Goal: Task Accomplishment & Management: Complete application form

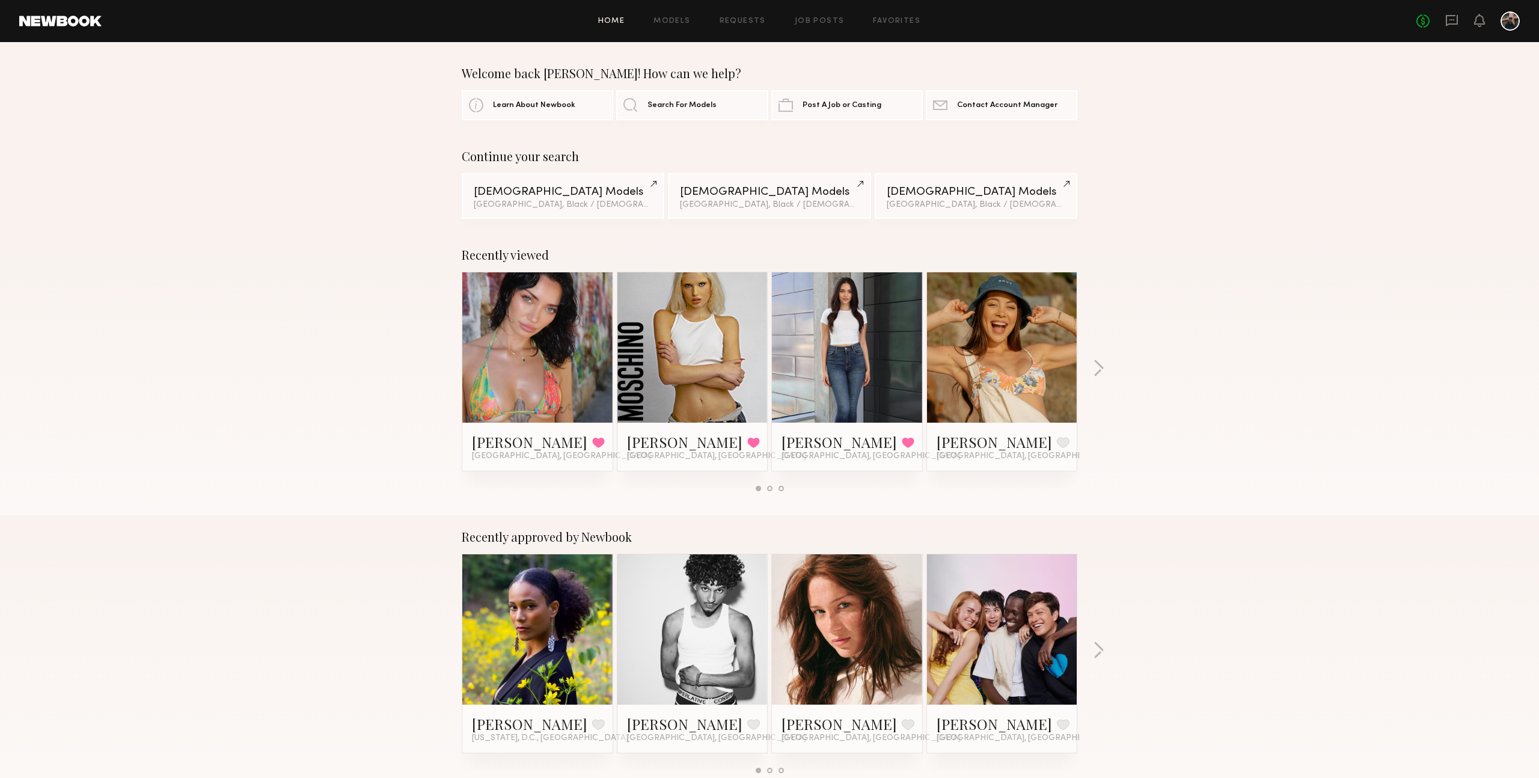
click at [1206, 382] on div "Recently viewed [PERSON_NAME] Favorited [GEOGRAPHIC_DATA], [GEOGRAPHIC_DATA] [P…" at bounding box center [769, 374] width 1539 height 282
click at [819, 19] on link "Job Posts" at bounding box center [820, 21] width 50 height 8
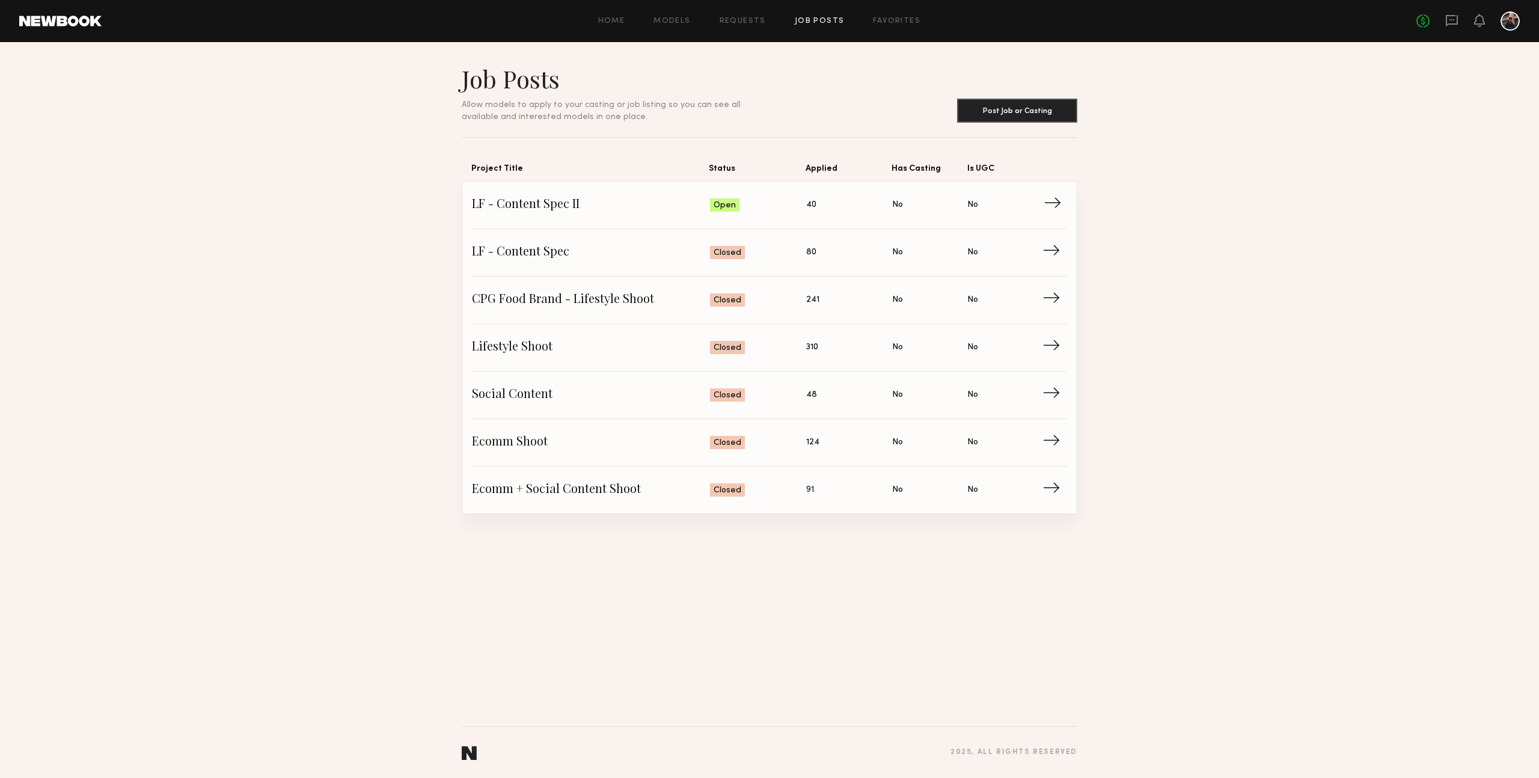
click at [580, 202] on span "LF - Content Spec II" at bounding box center [591, 205] width 238 height 18
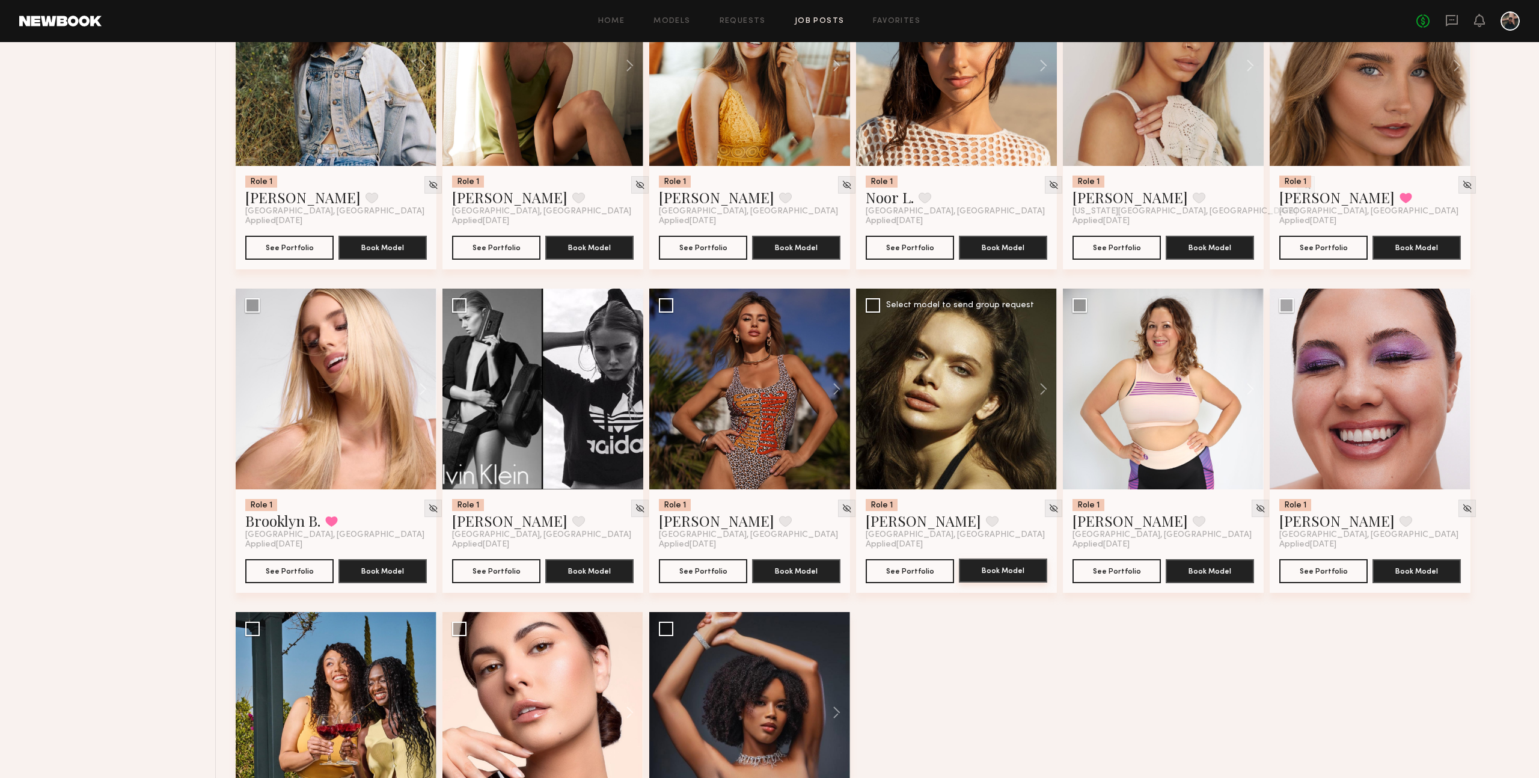
scroll to position [685, 0]
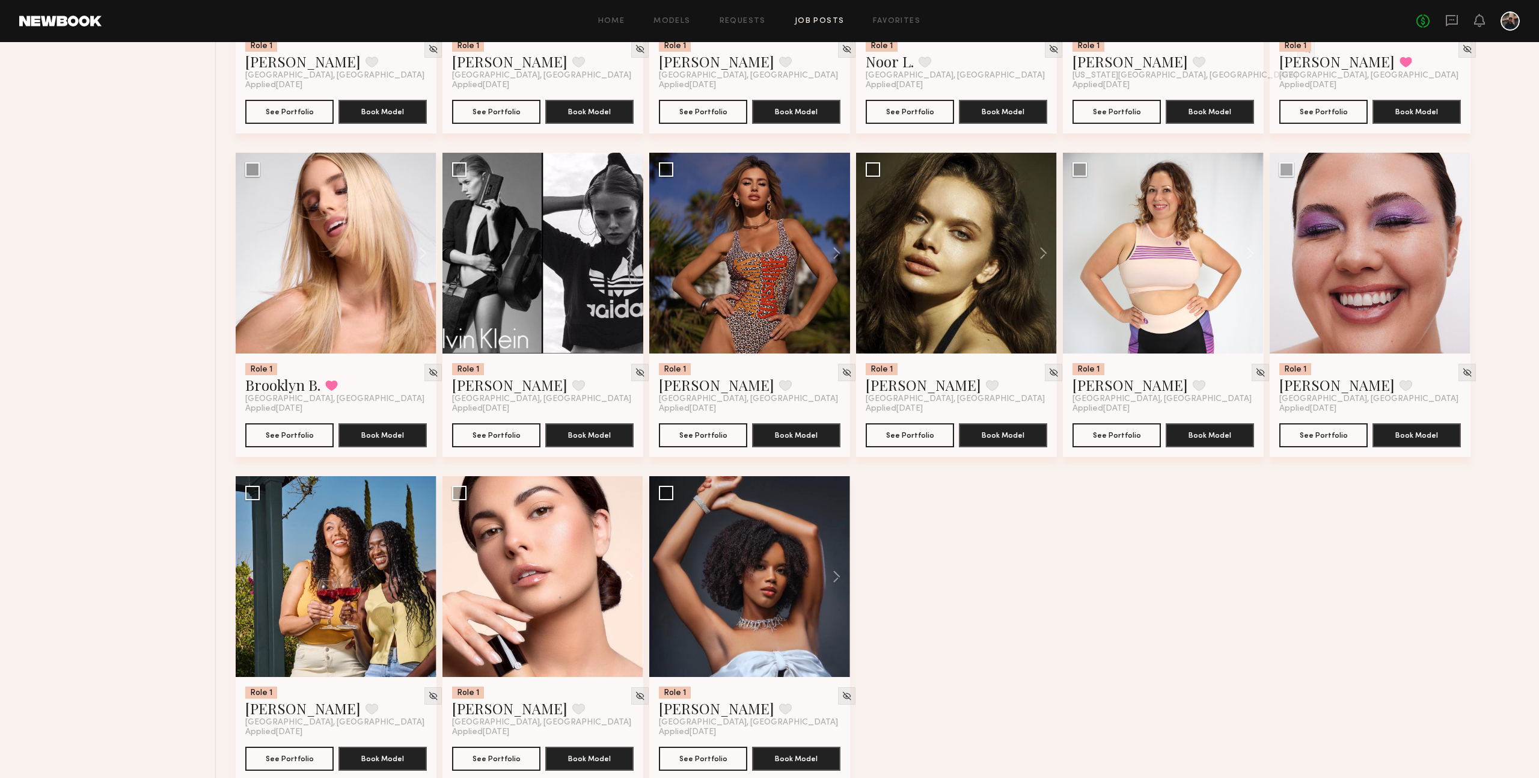
click at [1028, 634] on div "Role 1 [PERSON_NAME] Favorite [US_STATE][GEOGRAPHIC_DATA], [GEOGRAPHIC_DATA] Ap…" at bounding box center [881, 153] width 1291 height 1294
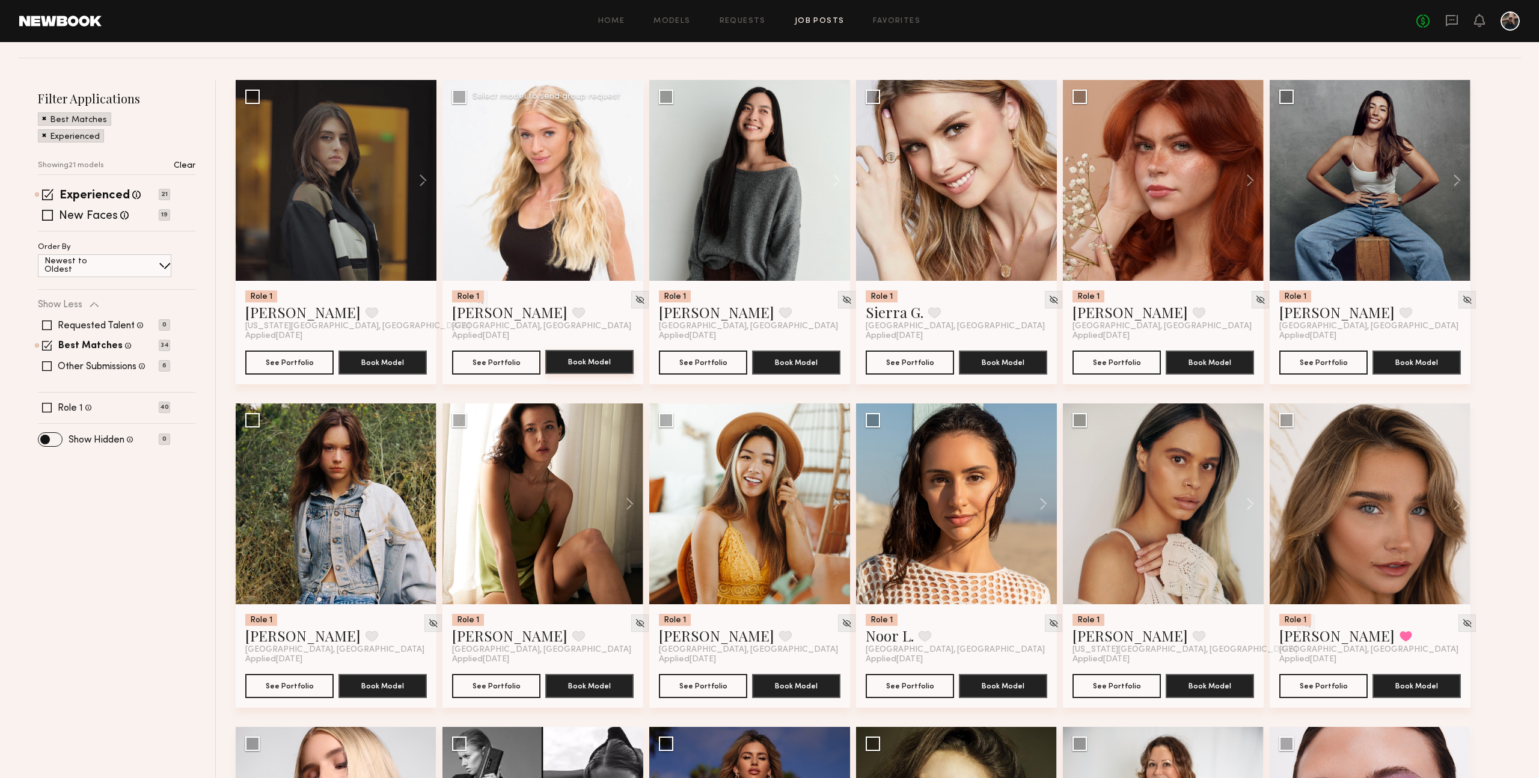
scroll to position [0, 0]
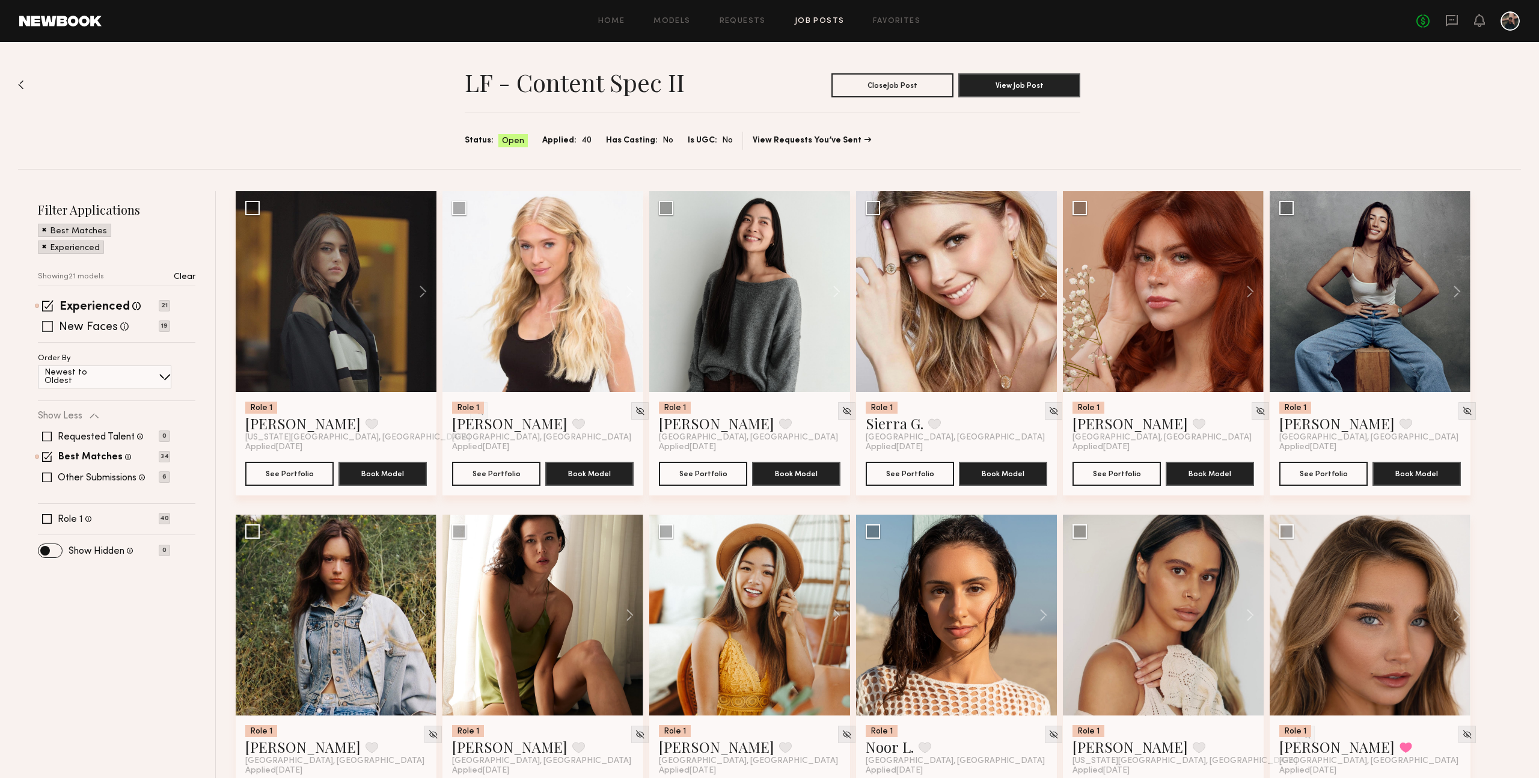
click at [84, 325] on label "New Faces" at bounding box center [88, 328] width 59 height 12
click at [91, 303] on label "Experienced" at bounding box center [95, 307] width 70 height 12
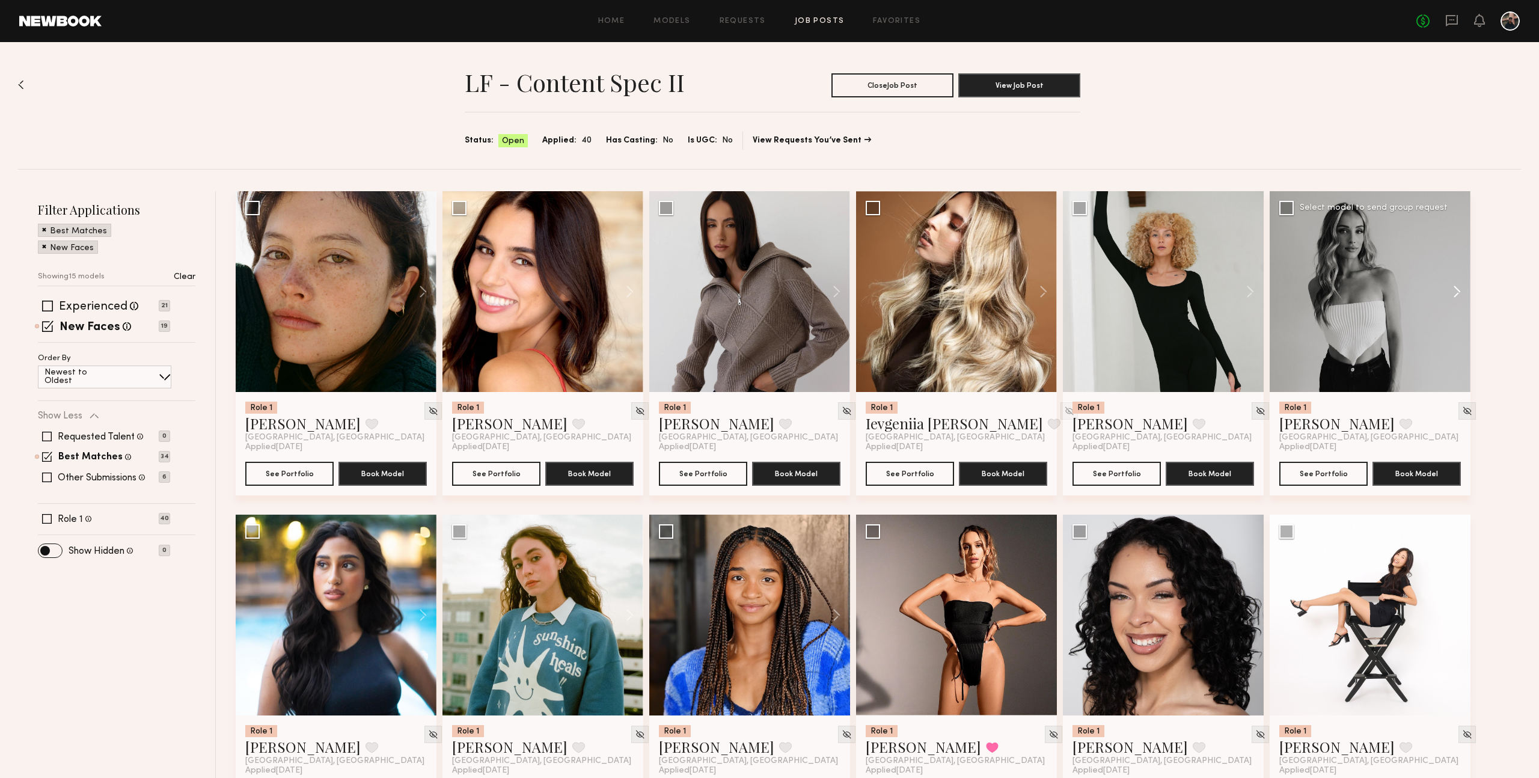
click at [1461, 289] on button at bounding box center [1451, 291] width 38 height 201
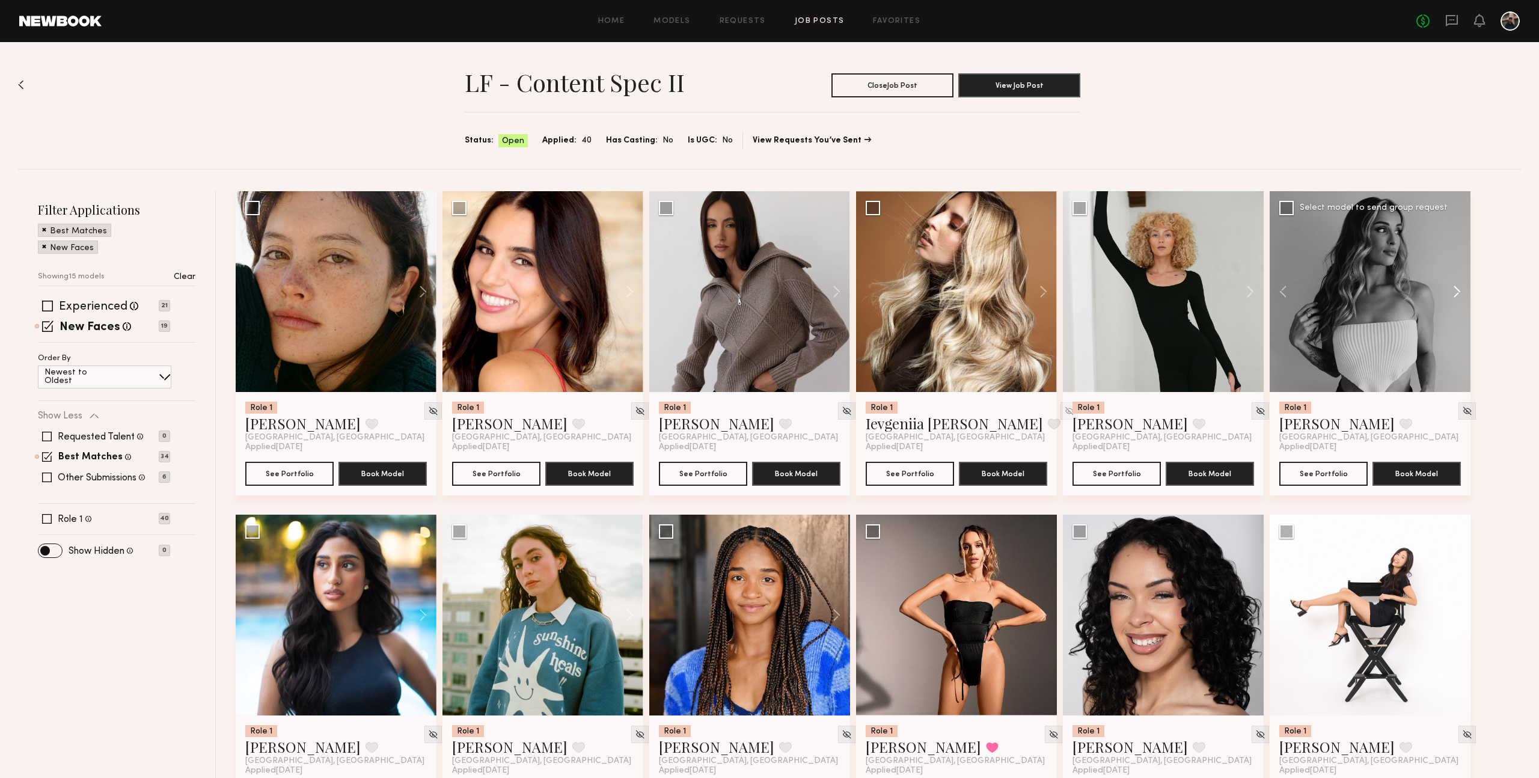
click at [1460, 290] on button at bounding box center [1451, 291] width 38 height 201
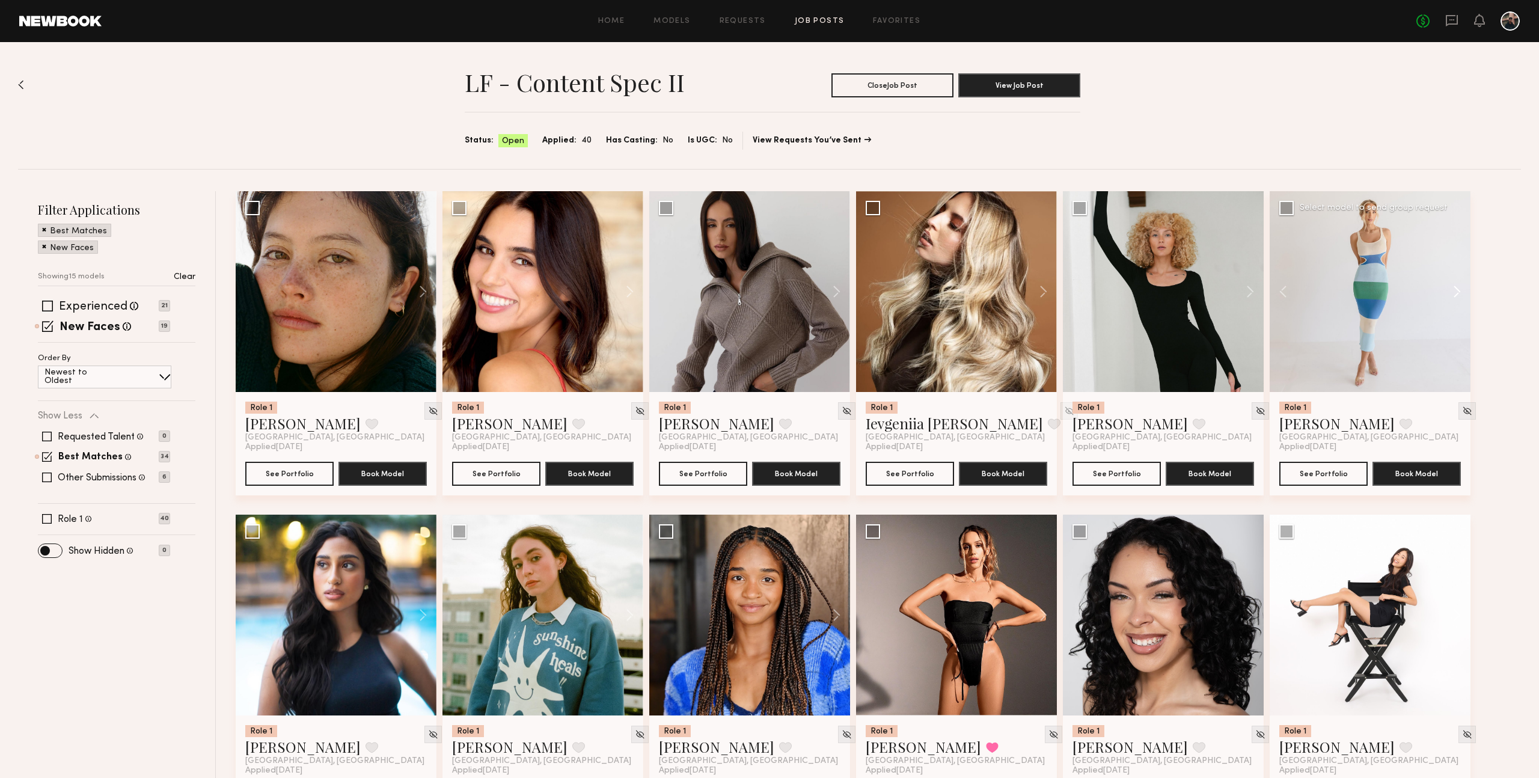
click at [1460, 290] on button at bounding box center [1451, 291] width 38 height 201
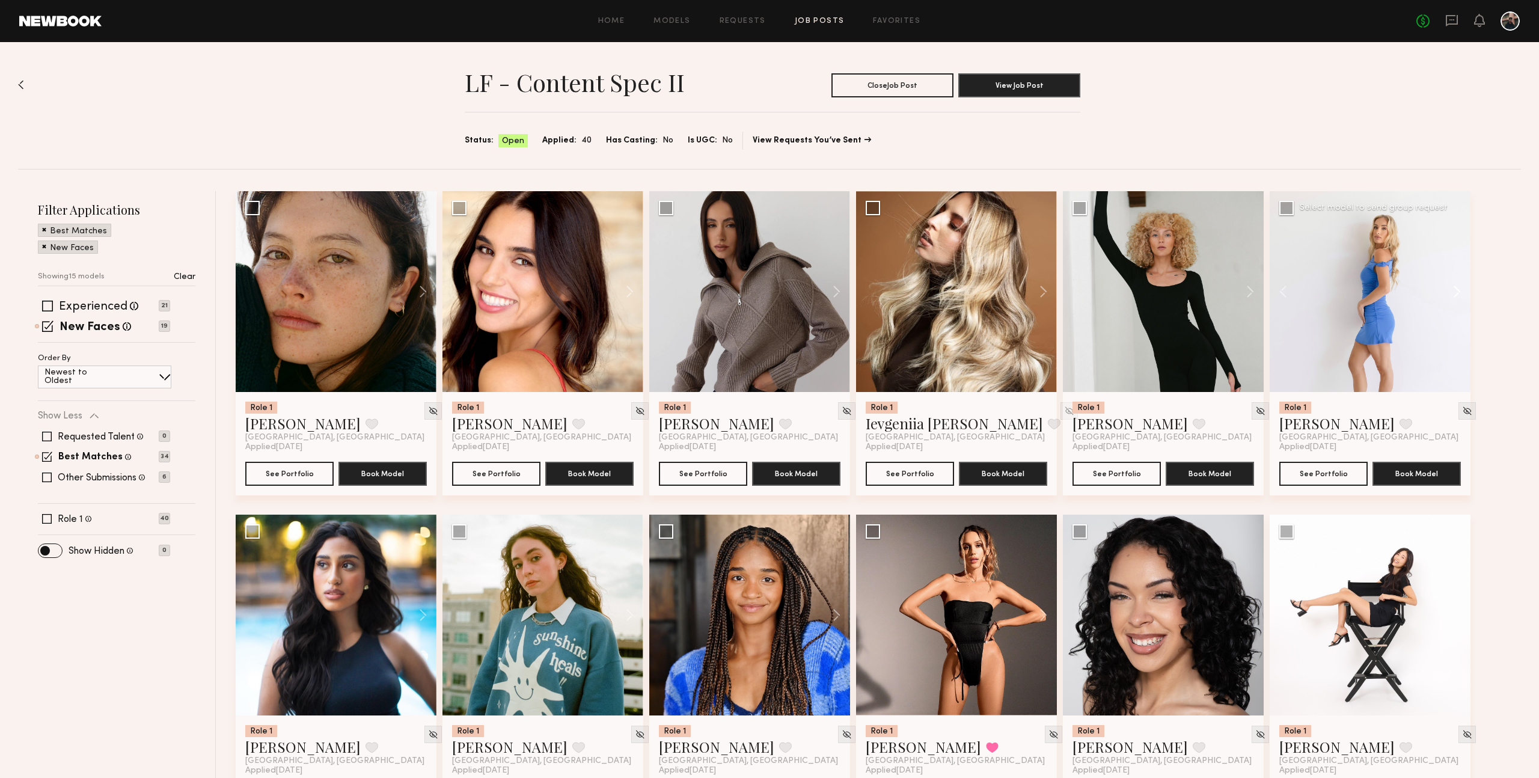
click at [1460, 290] on button at bounding box center [1451, 291] width 38 height 201
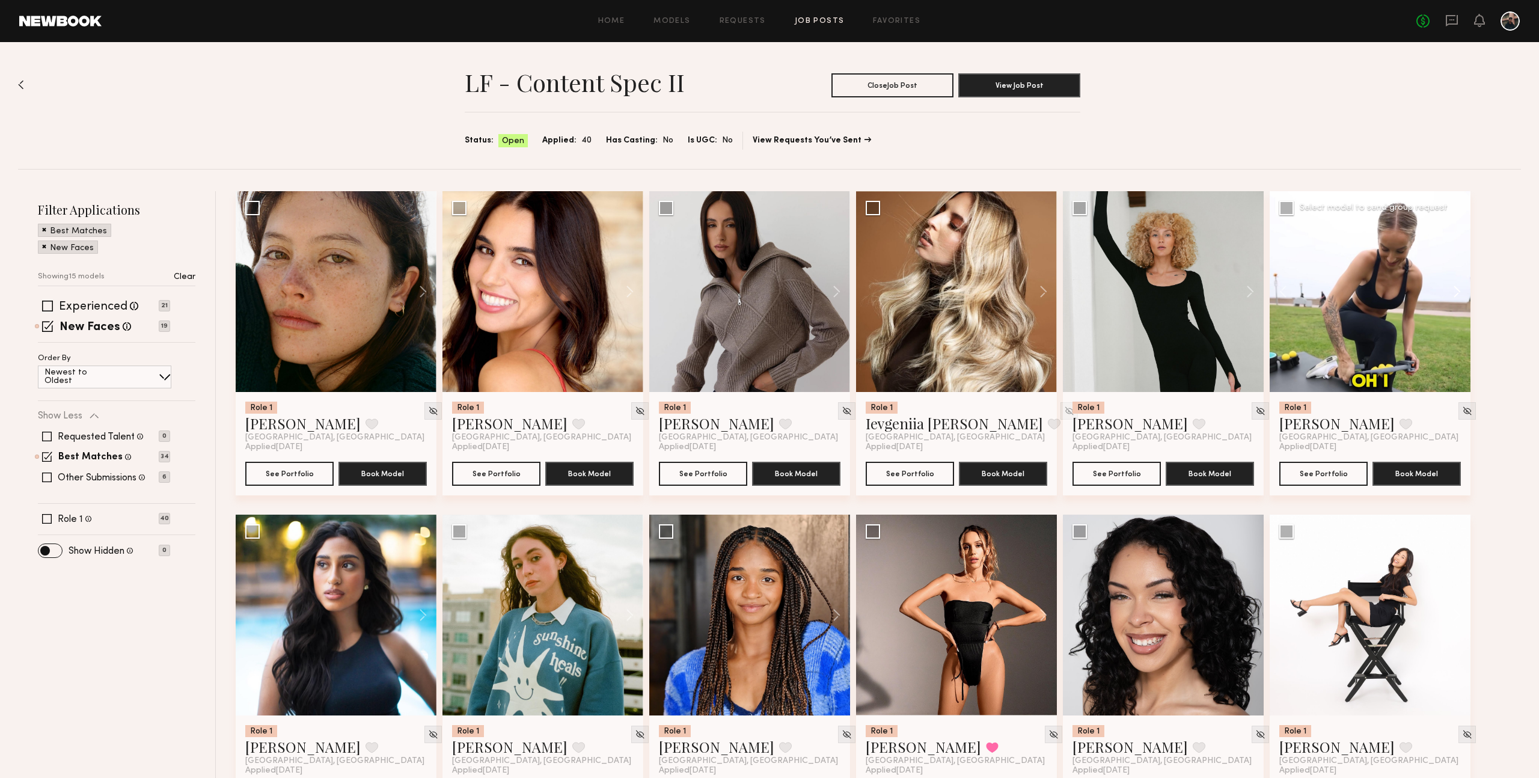
click at [1460, 290] on button at bounding box center [1451, 291] width 38 height 201
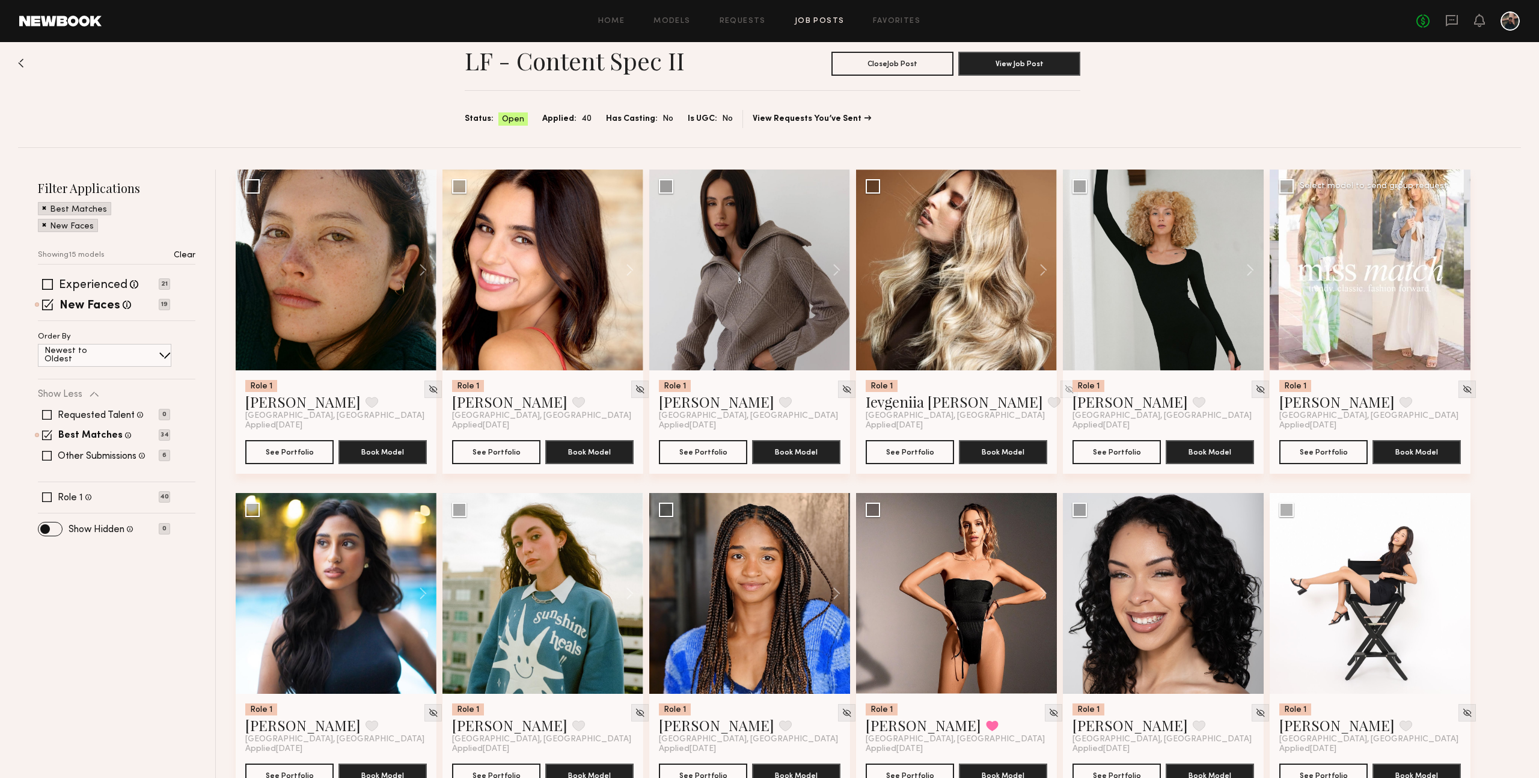
scroll to position [19, 0]
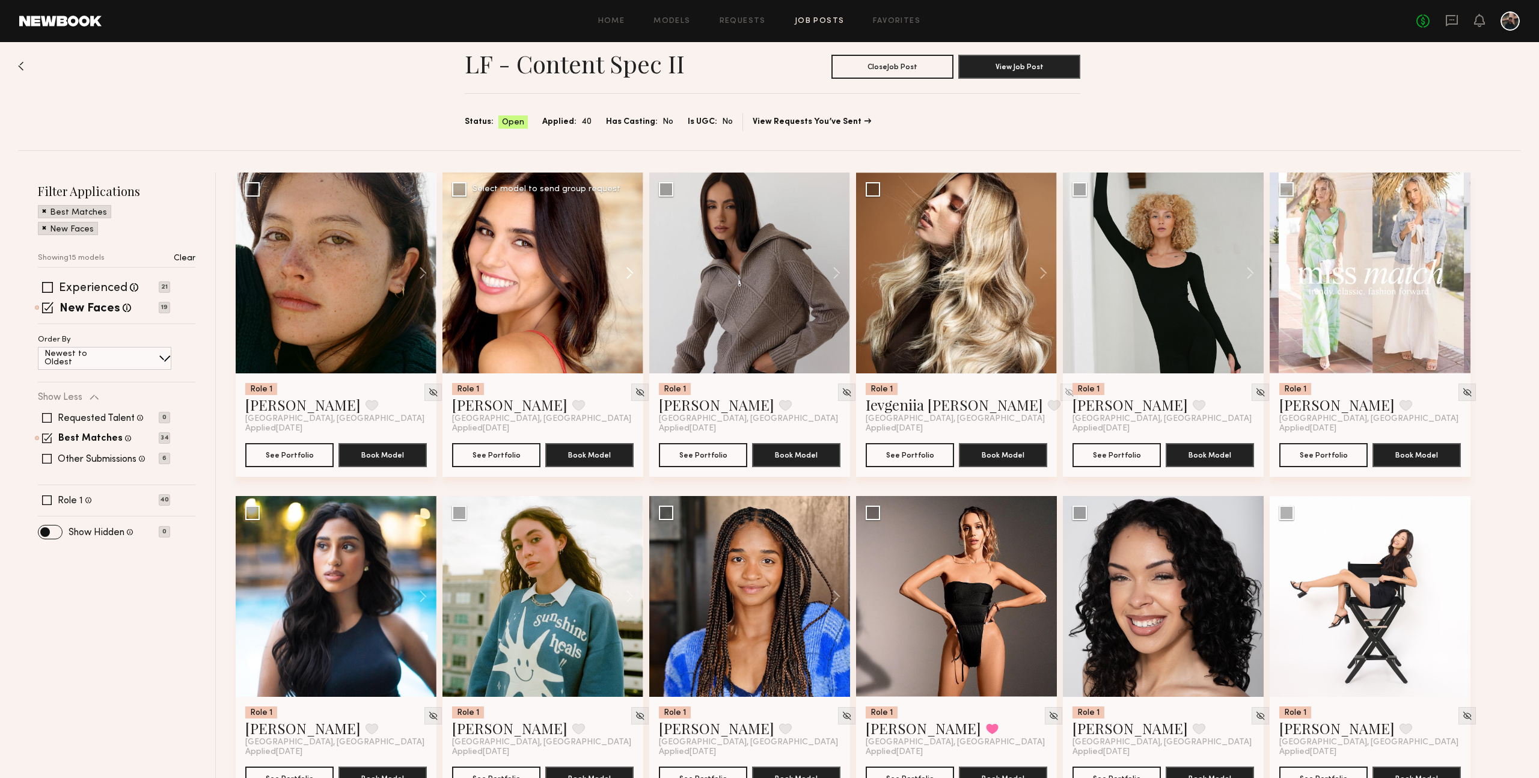
click at [631, 271] on button at bounding box center [624, 273] width 38 height 201
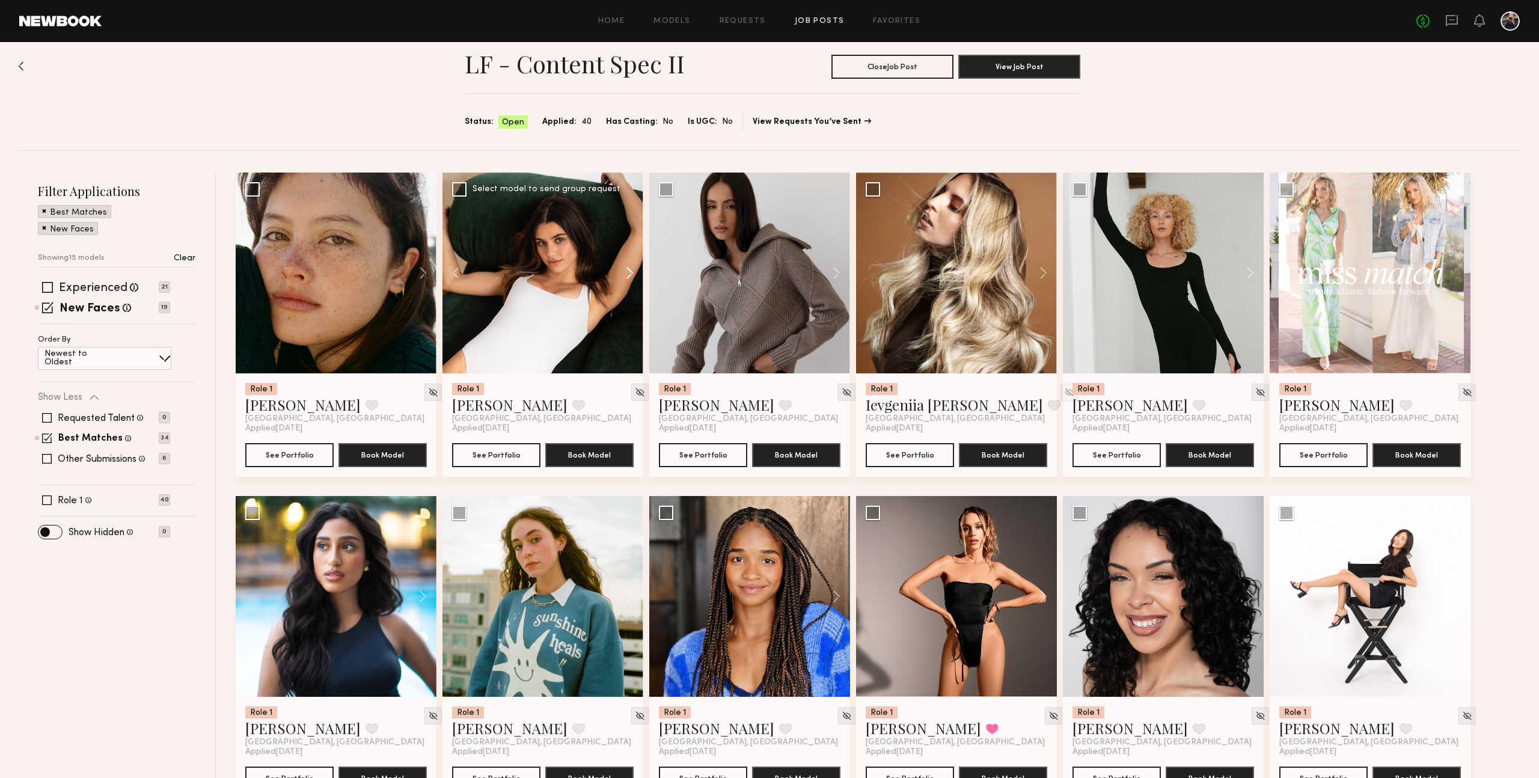
click at [631, 271] on button at bounding box center [624, 273] width 38 height 201
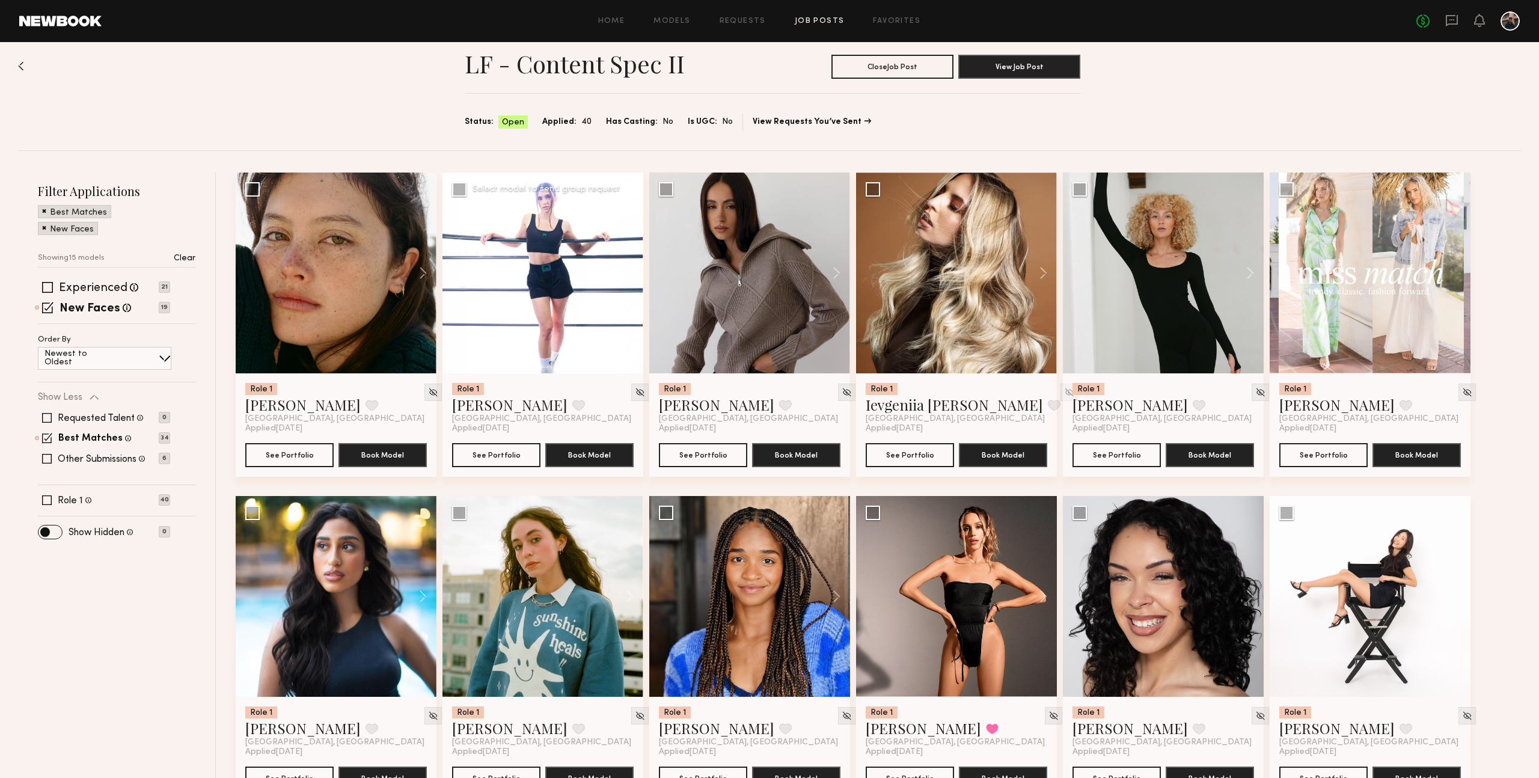
click at [631, 271] on button at bounding box center [624, 273] width 38 height 201
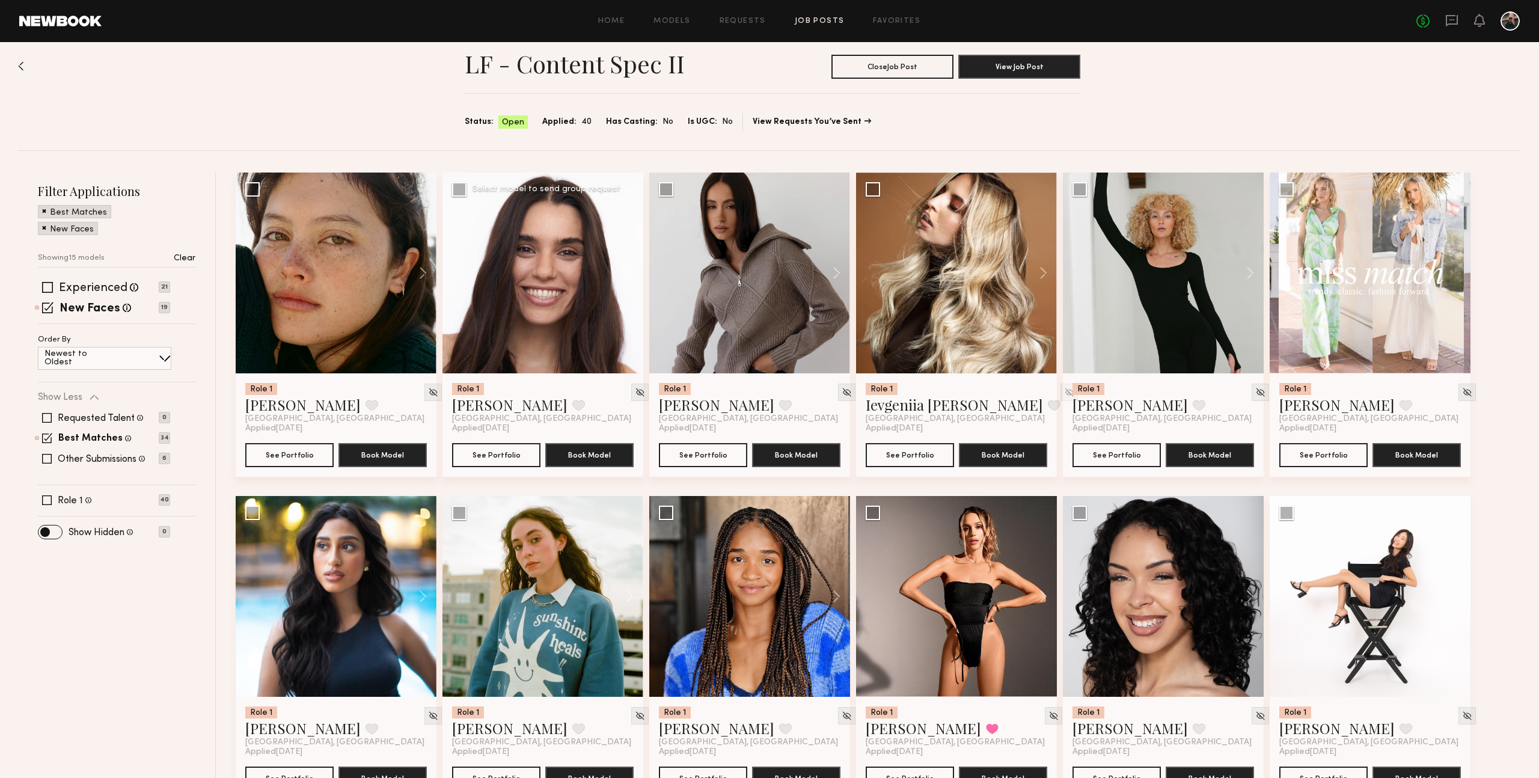
click at [631, 271] on button at bounding box center [624, 273] width 38 height 201
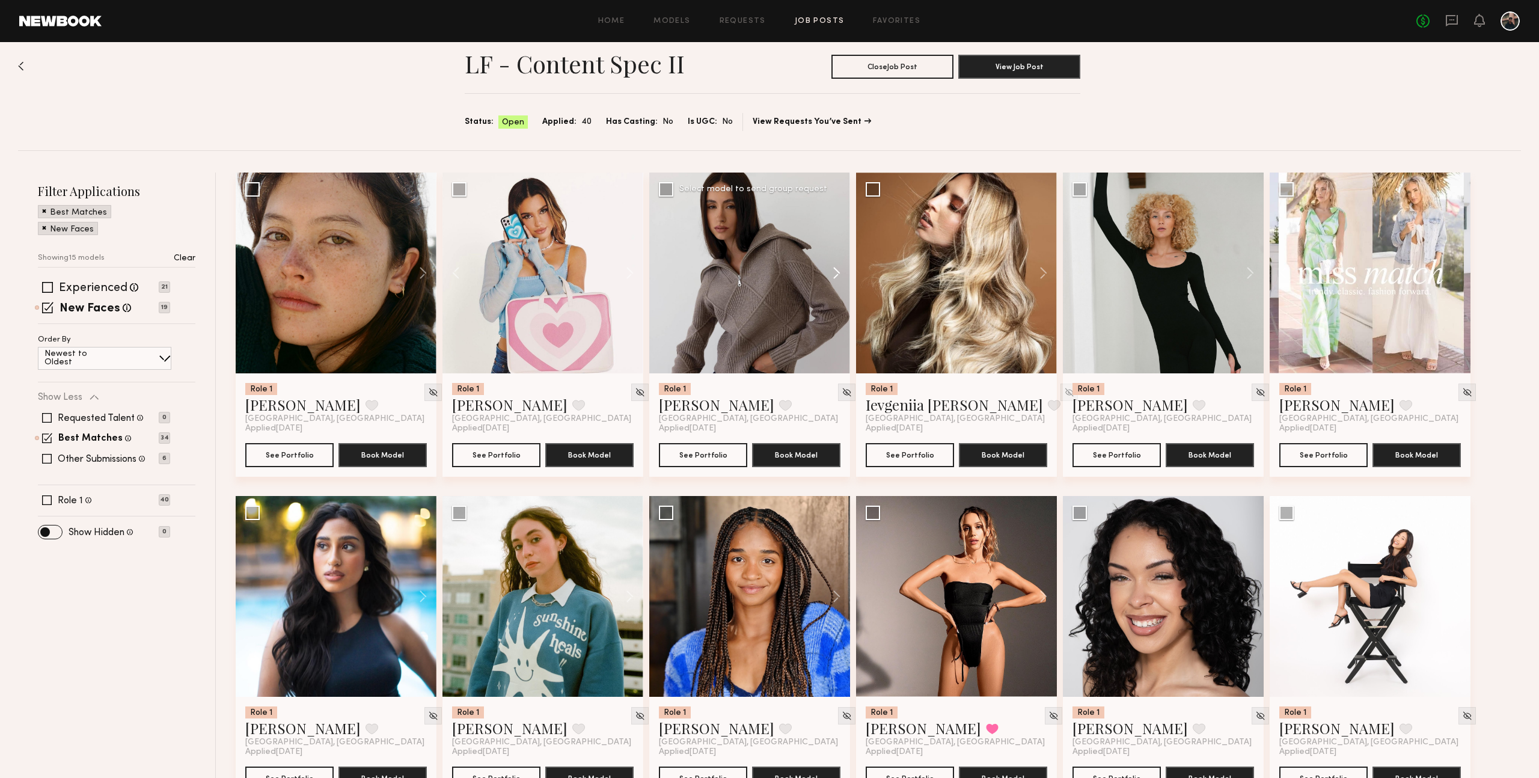
click at [836, 274] on button at bounding box center [831, 273] width 38 height 201
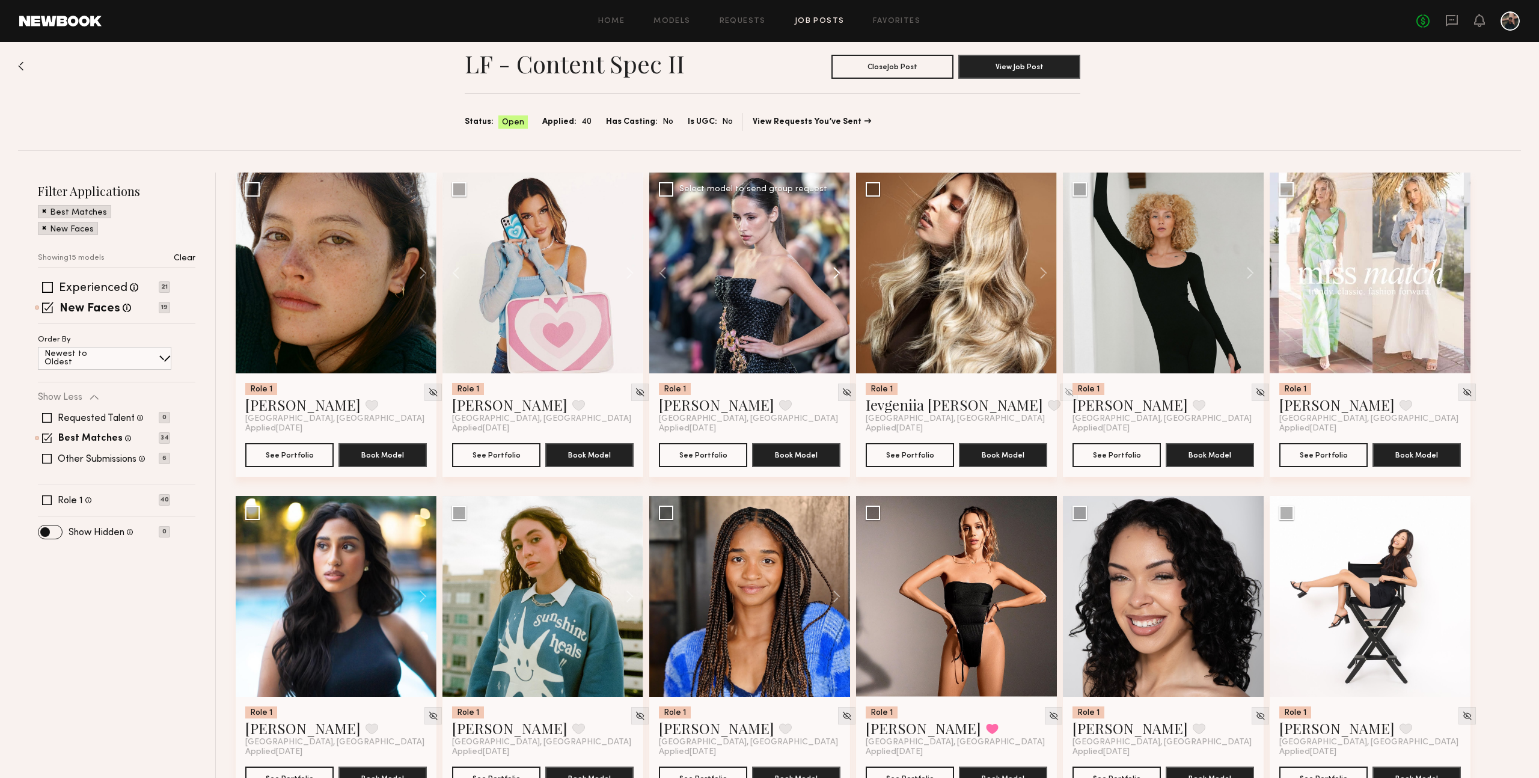
click at [836, 274] on button at bounding box center [831, 273] width 38 height 201
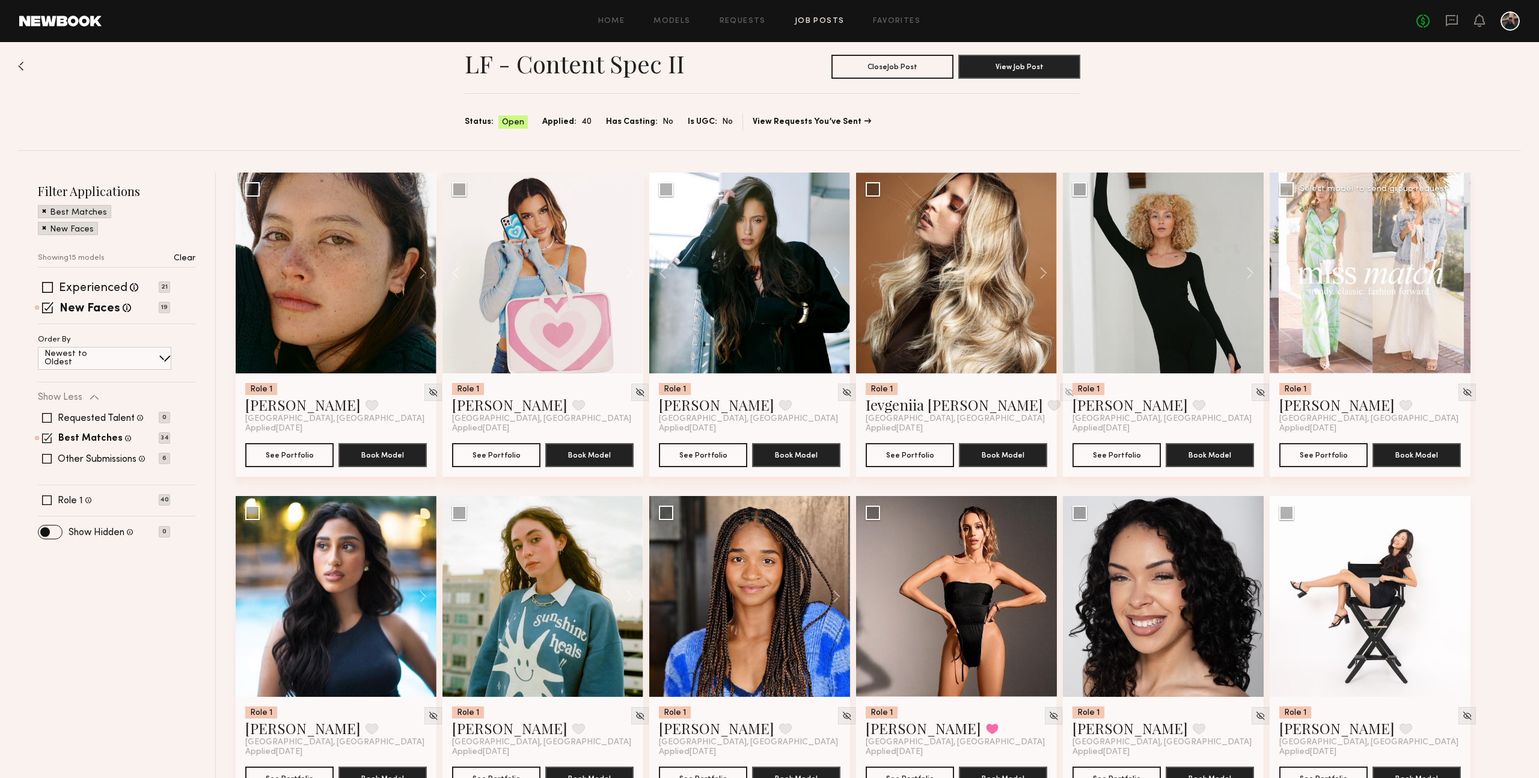
click at [1458, 278] on div at bounding box center [1370, 273] width 201 height 201
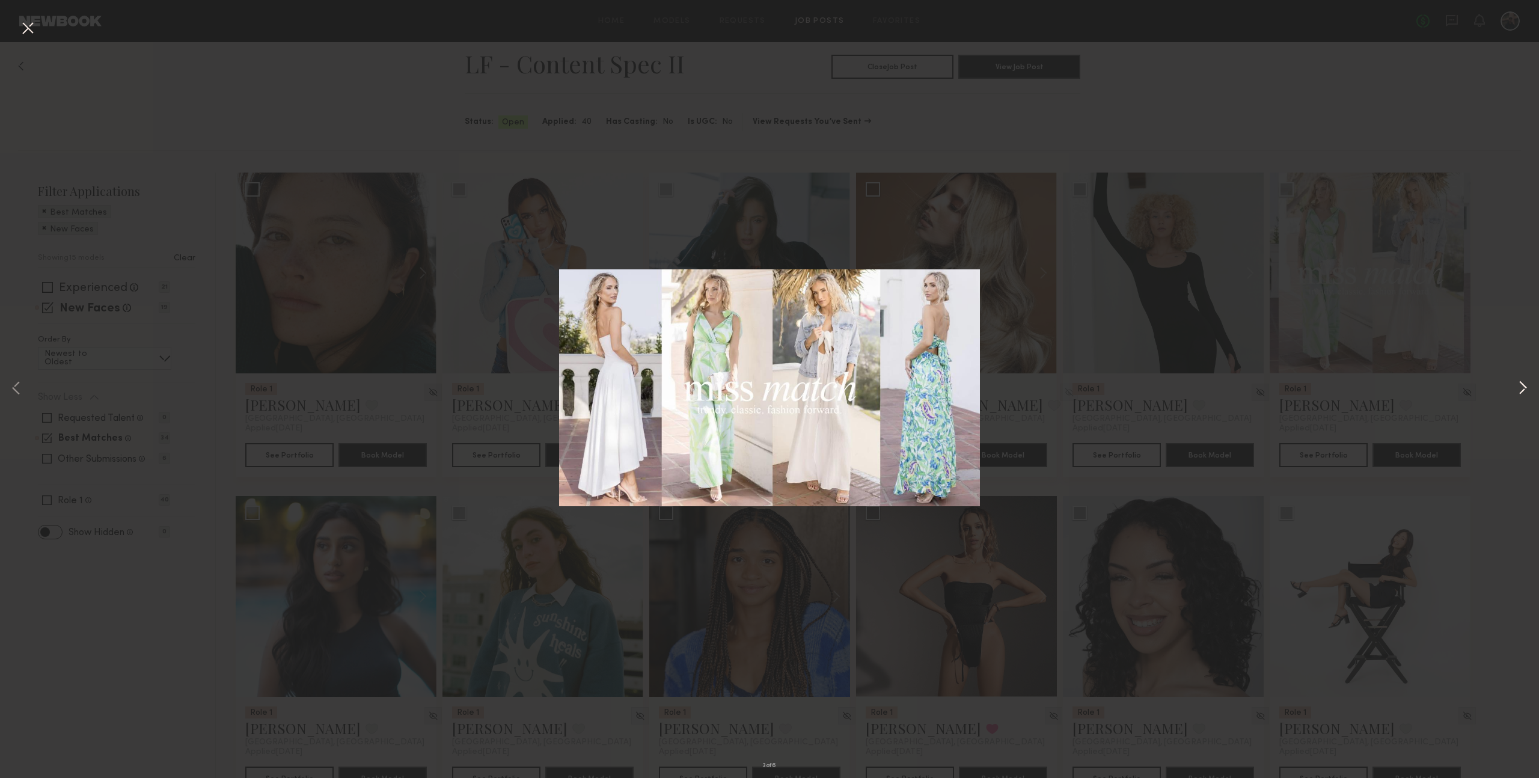
click at [1522, 387] on button at bounding box center [1522, 389] width 14 height 622
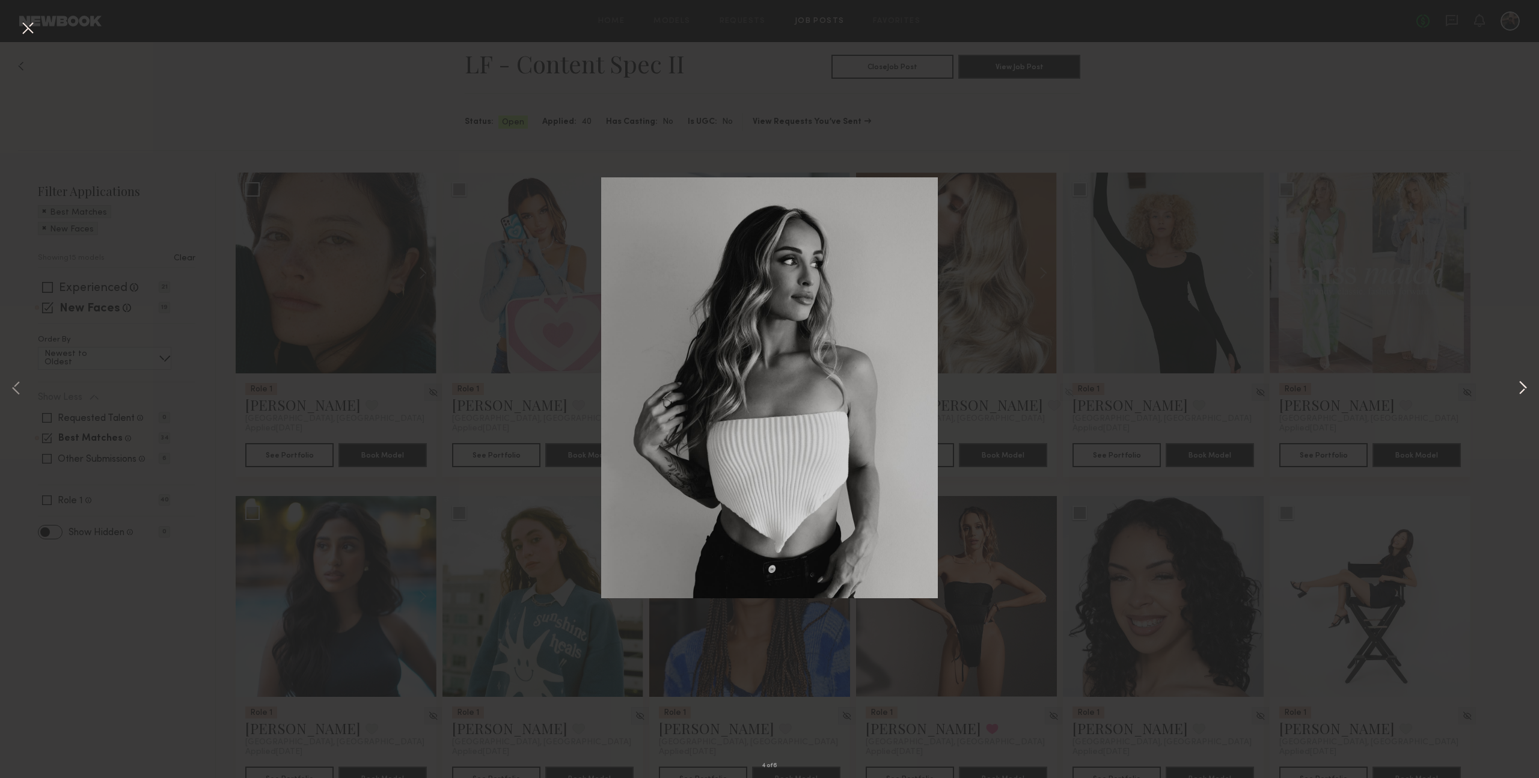
click at [1522, 387] on button at bounding box center [1522, 389] width 14 height 622
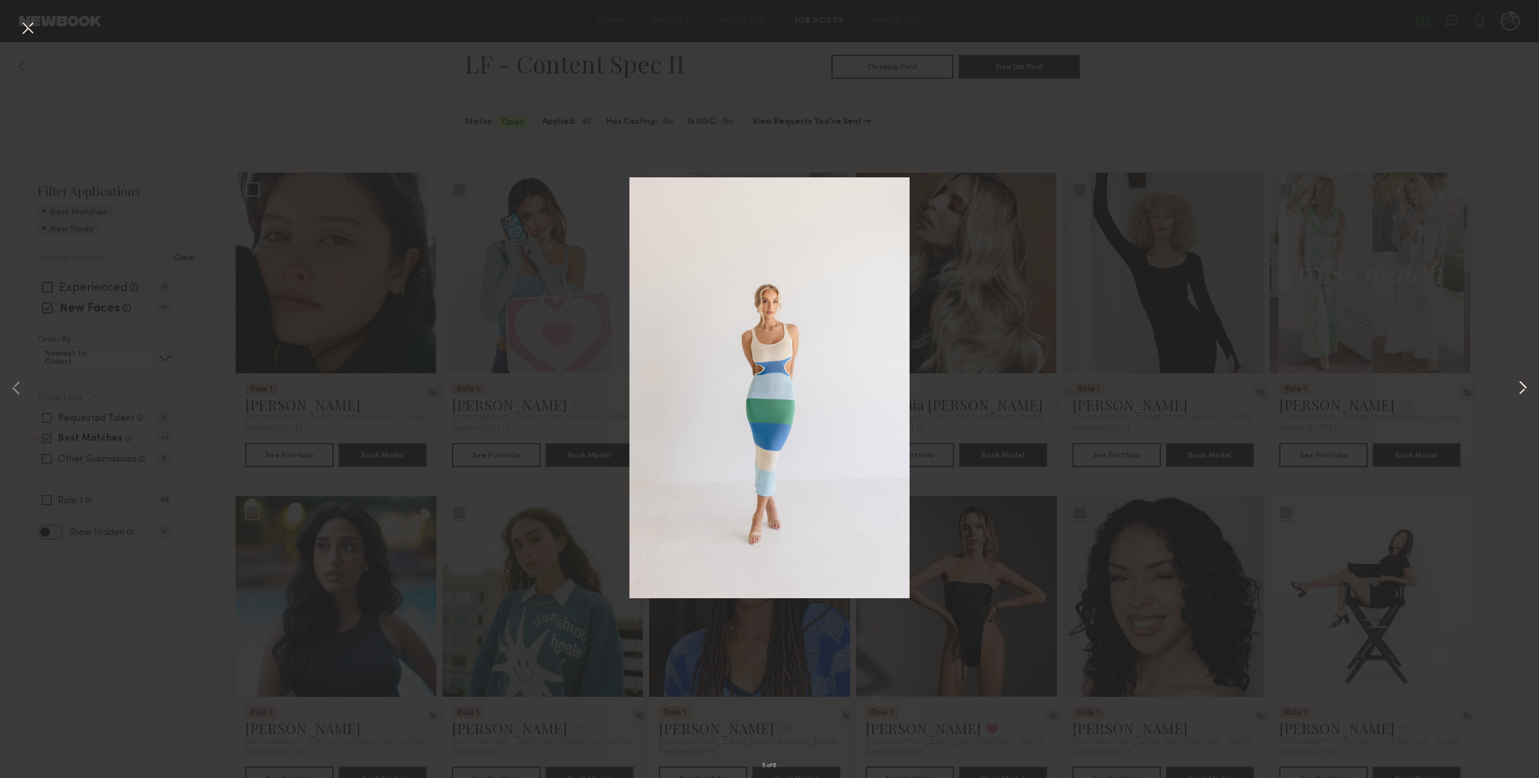
click at [1520, 387] on button at bounding box center [1522, 389] width 14 height 622
